Goal: Information Seeking & Learning: Learn about a topic

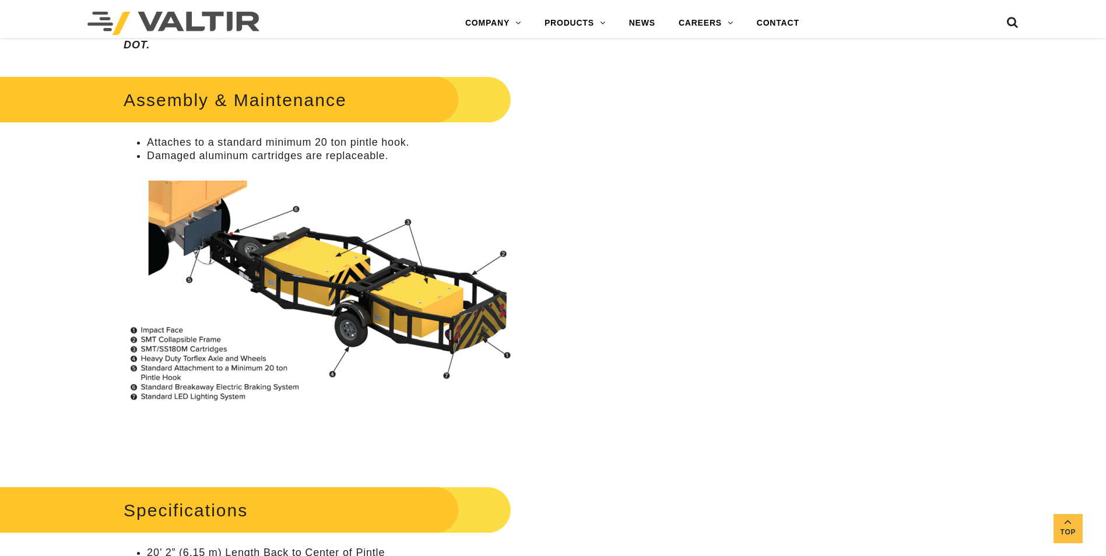
scroll to position [896, 0]
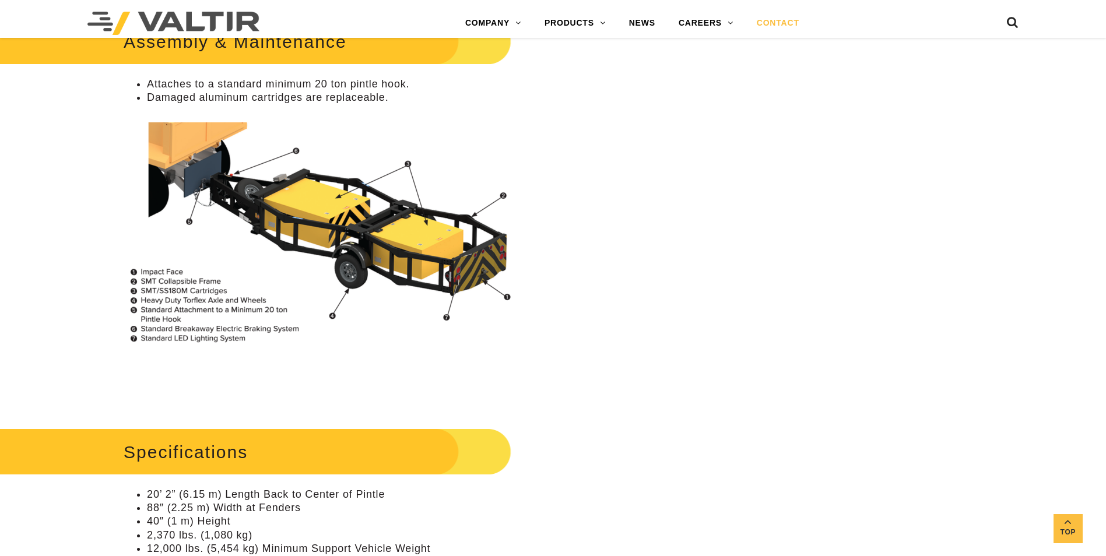
click at [776, 26] on link "CONTACT" at bounding box center [778, 23] width 66 height 23
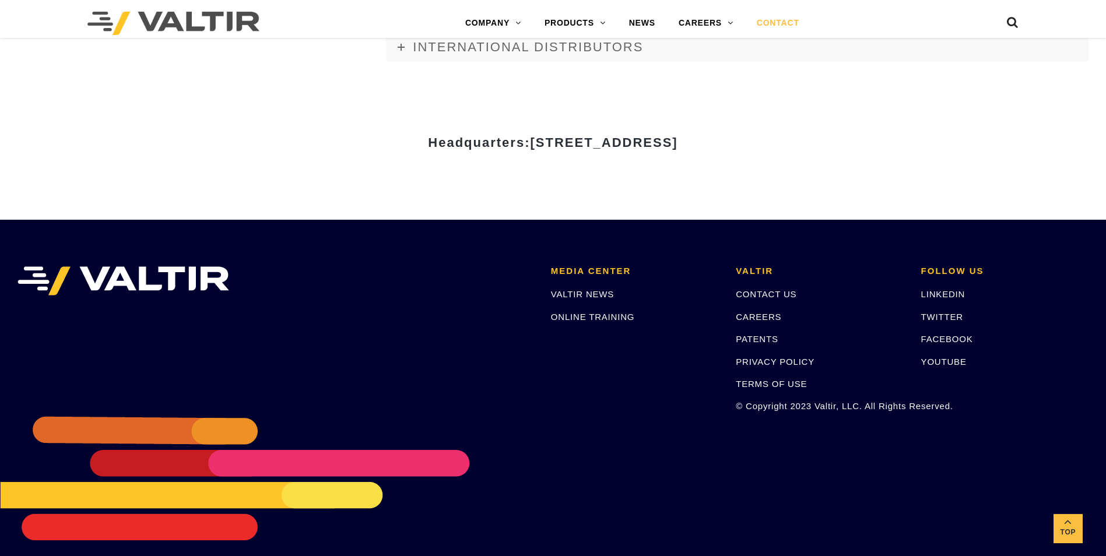
scroll to position [1596, 0]
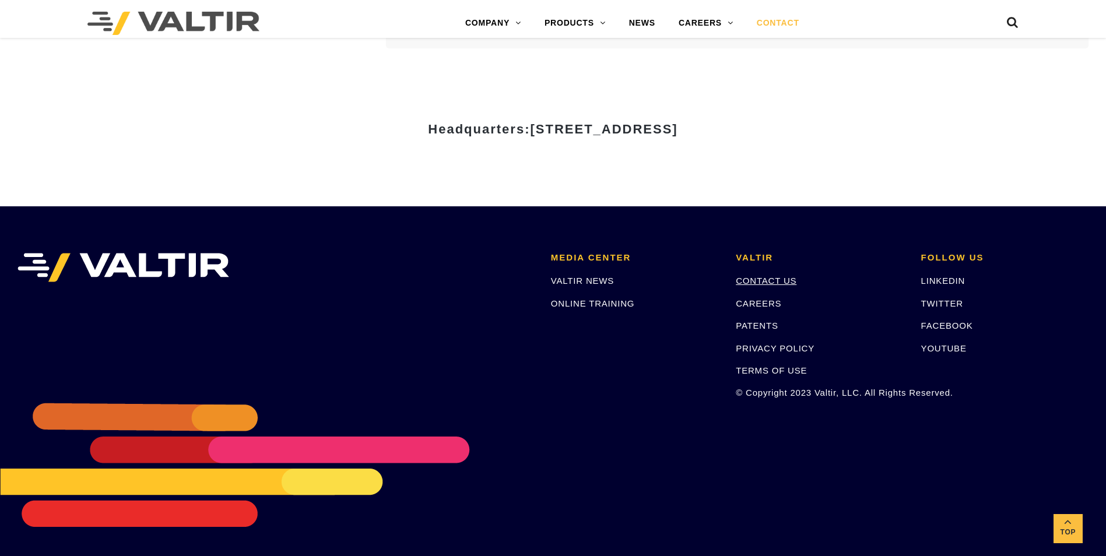
click at [767, 280] on link "CONTACT US" at bounding box center [765, 281] width 61 height 10
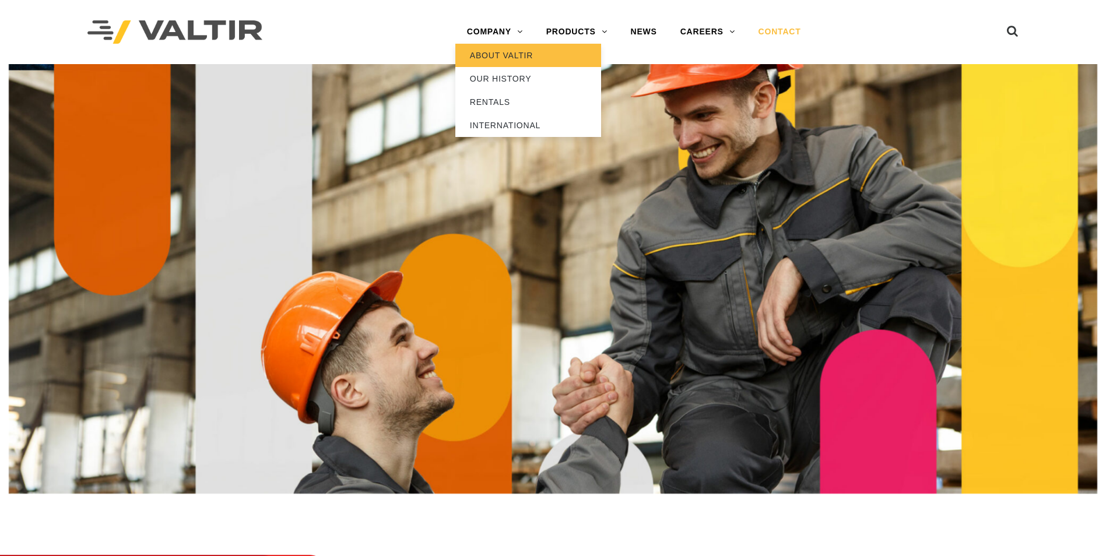
click at [498, 50] on link "ABOUT VALTIR" at bounding box center [528, 55] width 146 height 23
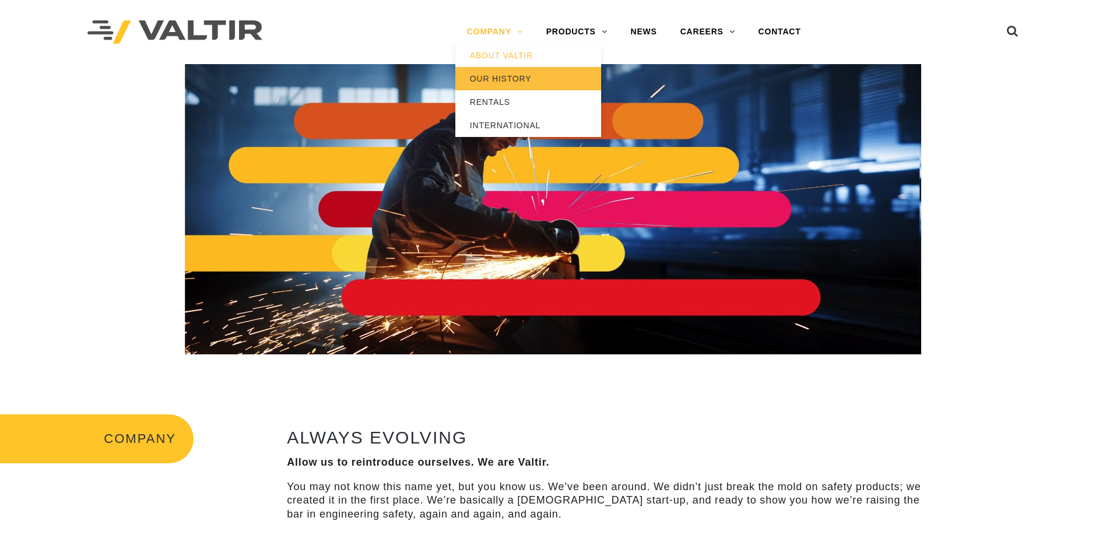
click at [499, 74] on link "OUR HISTORY" at bounding box center [528, 78] width 146 height 23
